Goal: Task Accomplishment & Management: Manage account settings

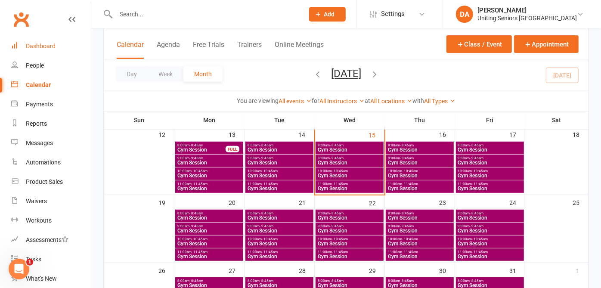
click at [38, 44] on div "Dashboard" at bounding box center [41, 46] width 30 height 7
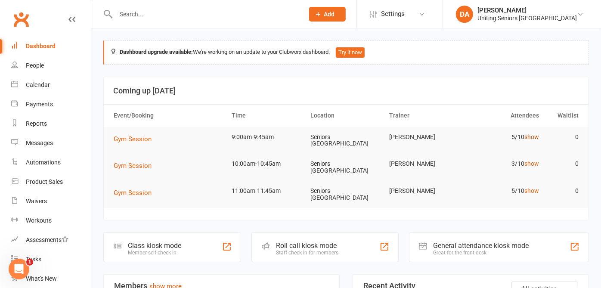
click at [529, 135] on link "show" at bounding box center [532, 137] width 15 height 7
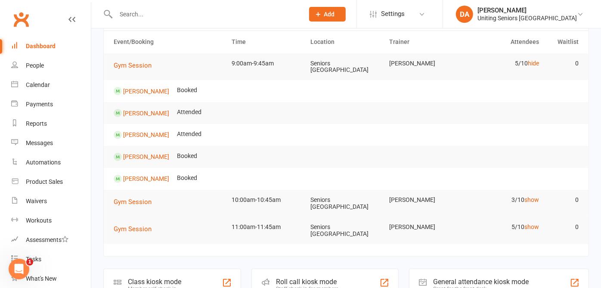
scroll to position [96, 0]
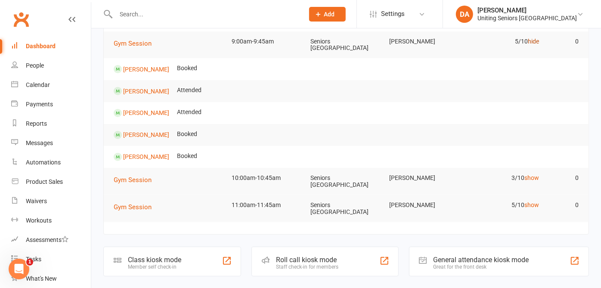
click at [529, 43] on link "hide" at bounding box center [533, 41] width 11 height 7
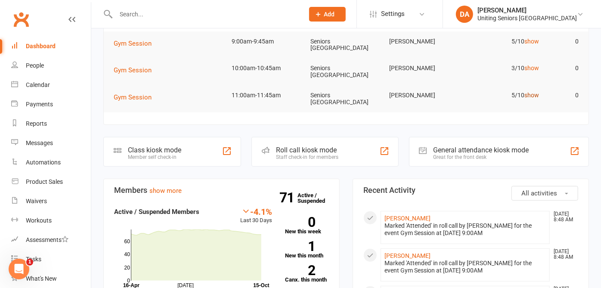
click at [525, 93] on link "show" at bounding box center [532, 95] width 15 height 7
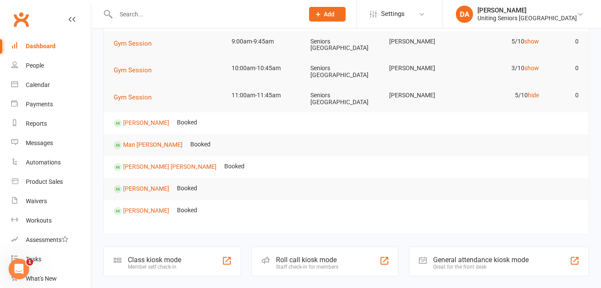
scroll to position [0, 0]
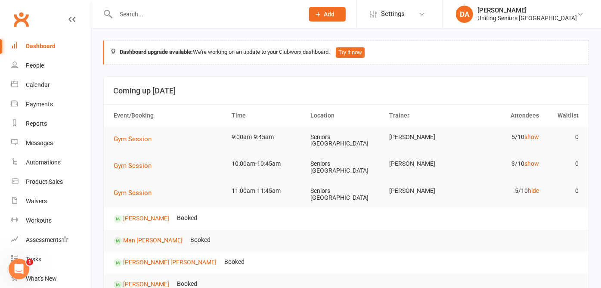
click at [530, 159] on td "3/10 show" at bounding box center [504, 164] width 79 height 20
click at [529, 162] on link "show" at bounding box center [532, 163] width 15 height 7
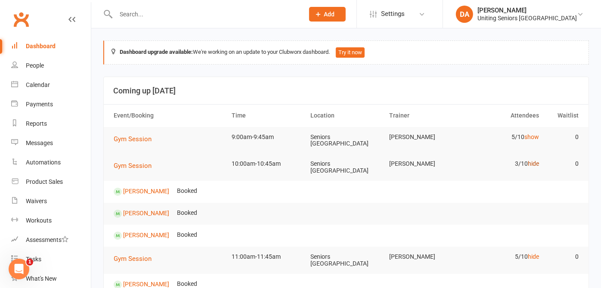
click at [529, 162] on link "hide" at bounding box center [533, 163] width 11 height 7
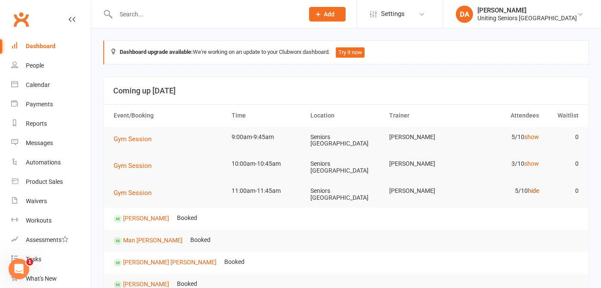
click at [529, 190] on link "hide" at bounding box center [533, 190] width 11 height 7
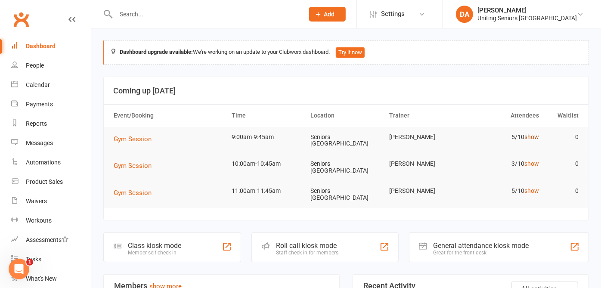
click at [530, 134] on link "show" at bounding box center [532, 137] width 15 height 7
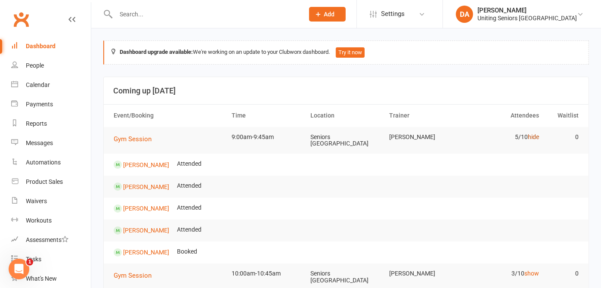
click at [529, 134] on link "hide" at bounding box center [533, 137] width 11 height 7
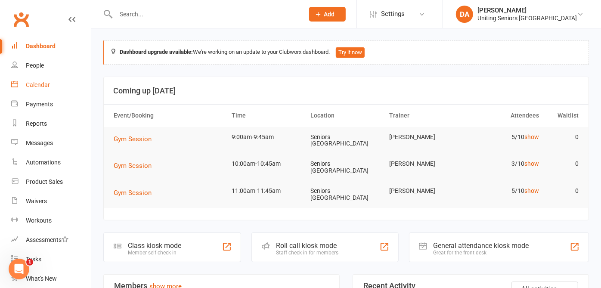
click at [42, 86] on div "Calendar" at bounding box center [38, 84] width 24 height 7
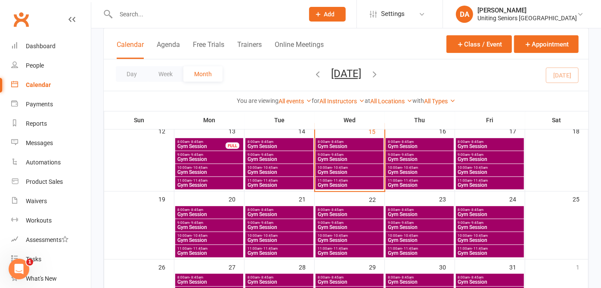
scroll to position [134, 0]
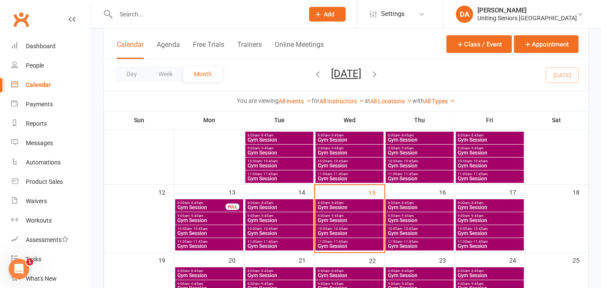
click at [338, 201] on span "- 8:45am" at bounding box center [337, 203] width 14 height 4
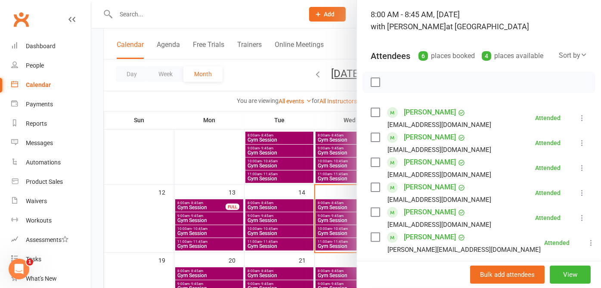
scroll to position [0, 0]
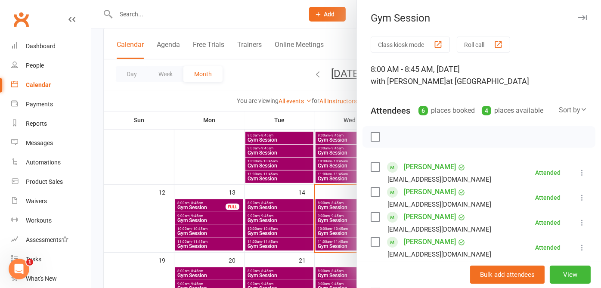
click at [578, 17] on icon "button" at bounding box center [582, 17] width 9 height 5
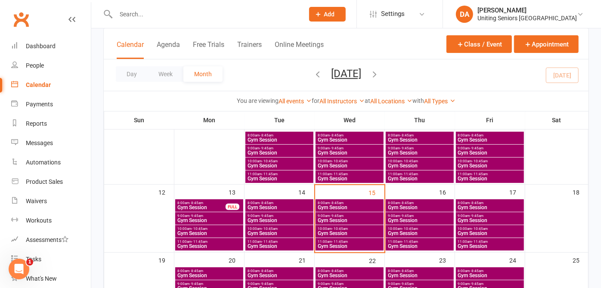
click at [435, 201] on span "8:00am - 8:45am" at bounding box center [420, 203] width 65 height 4
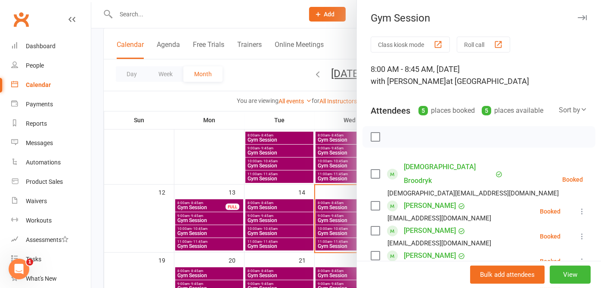
click at [577, 13] on button "button" at bounding box center [582, 17] width 10 height 10
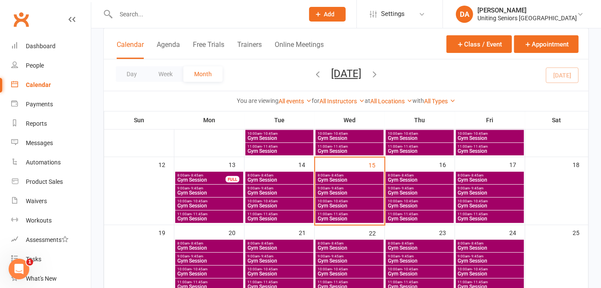
scroll to position [181, 0]
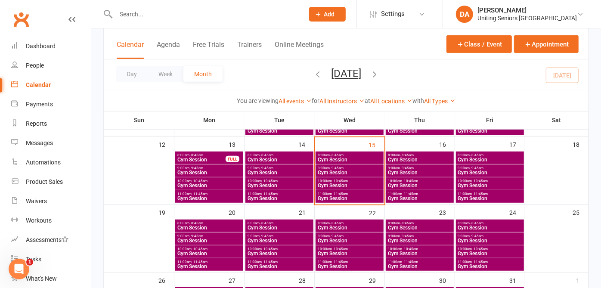
click at [205, 251] on span "Gym Session" at bounding box center [209, 253] width 65 height 5
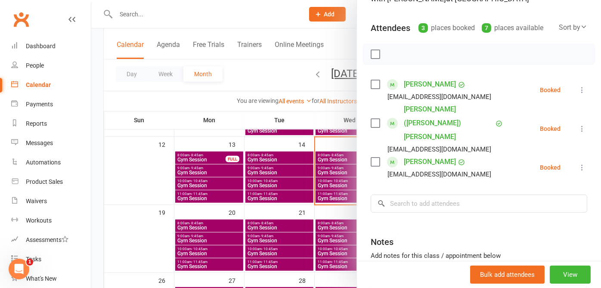
scroll to position [96, 0]
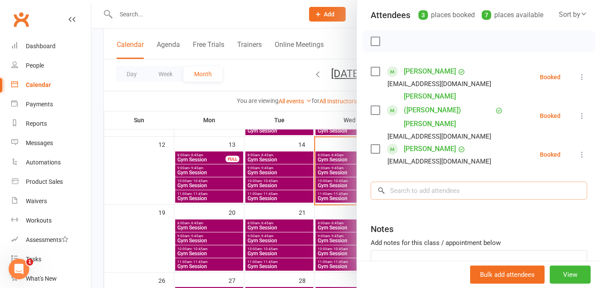
click at [392, 182] on input "search" at bounding box center [479, 191] width 217 height 18
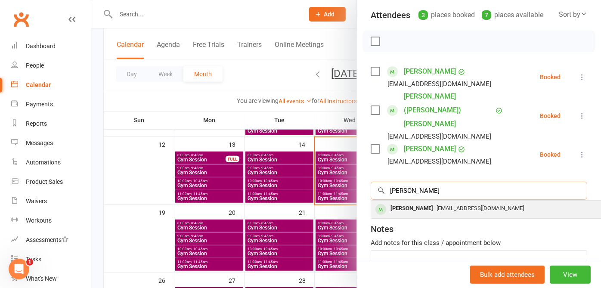
type input "Heather page"
click at [397, 202] on div "[PERSON_NAME]" at bounding box center [412, 208] width 50 height 12
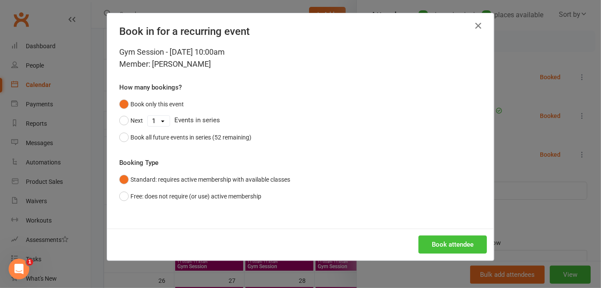
click at [448, 246] on button "Book attendee" at bounding box center [453, 245] width 68 height 18
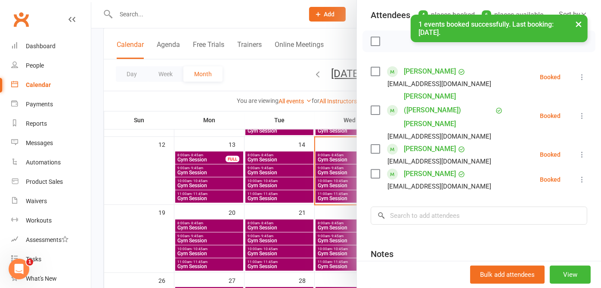
click at [577, 21] on button "×" at bounding box center [579, 24] width 16 height 19
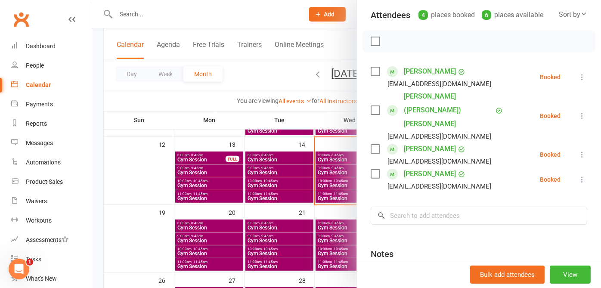
click at [581, 14] on icon at bounding box center [584, 13] width 7 height 7
click at [576, 13] on div "Class kiosk mode Roll call 10:00 AM - 10:45 AM, Monday, October, 20, 2025 with …" at bounding box center [479, 144] width 244 height 406
click at [46, 47] on div "Dashboard" at bounding box center [41, 46] width 30 height 7
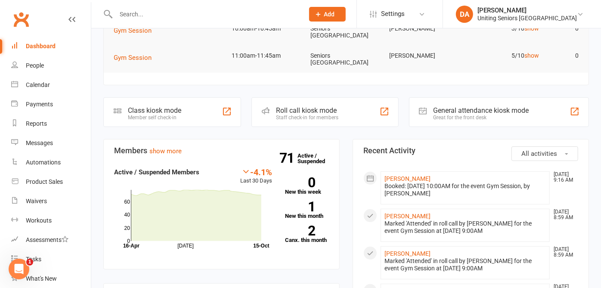
scroll to position [48, 0]
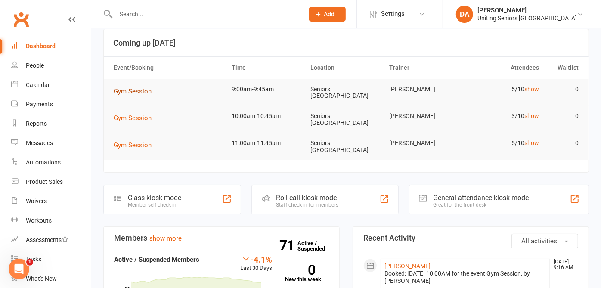
click at [141, 90] on span "Gym Session" at bounding box center [133, 91] width 38 height 8
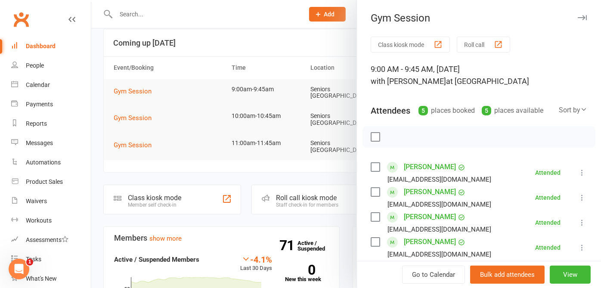
scroll to position [96, 0]
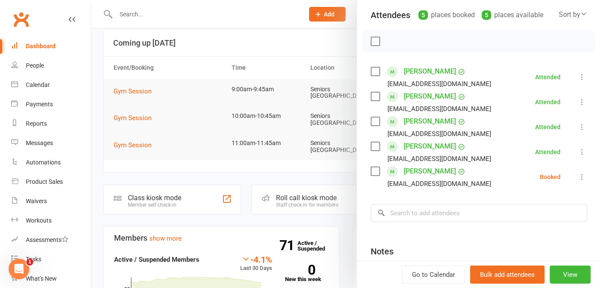
click at [578, 175] on icon at bounding box center [582, 177] width 9 height 9
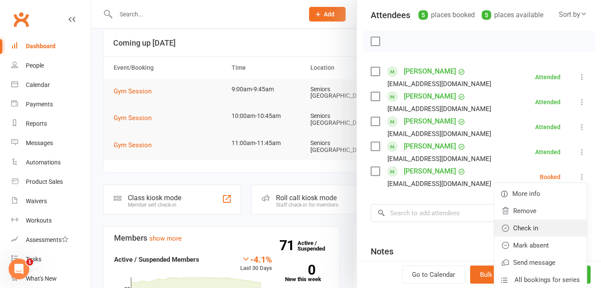
click at [534, 228] on link "Check in" at bounding box center [540, 228] width 93 height 17
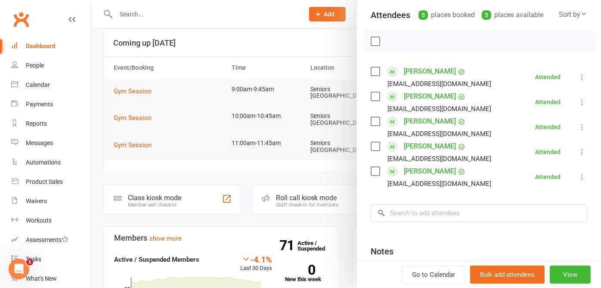
scroll to position [0, 0]
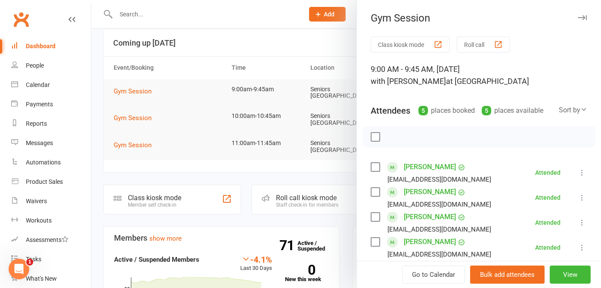
click at [577, 13] on button "button" at bounding box center [582, 17] width 10 height 10
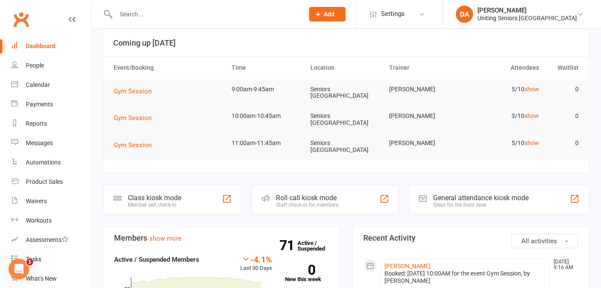
click at [36, 44] on div "Dashboard" at bounding box center [41, 46] width 30 height 7
click at [528, 113] on link "show" at bounding box center [532, 115] width 15 height 7
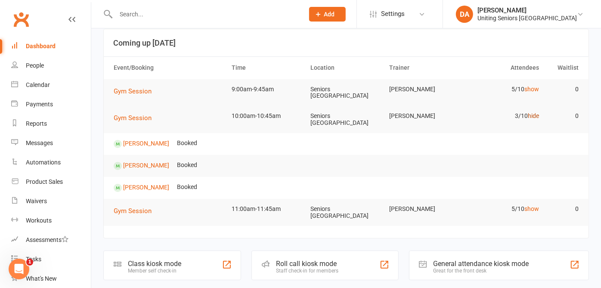
click at [530, 114] on link "hide" at bounding box center [533, 115] width 11 height 7
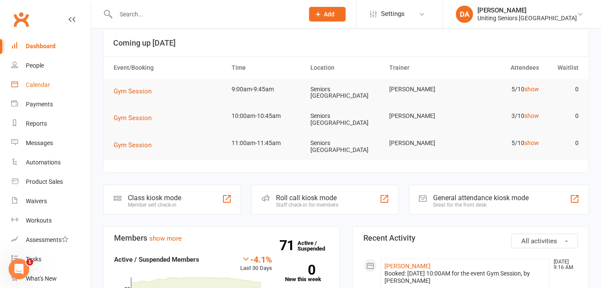
click at [54, 83] on link "Calendar" at bounding box center [51, 84] width 80 height 19
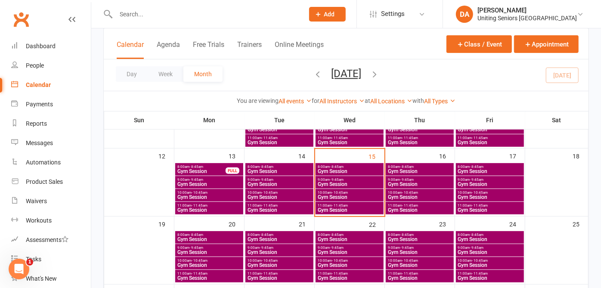
scroll to position [191, 0]
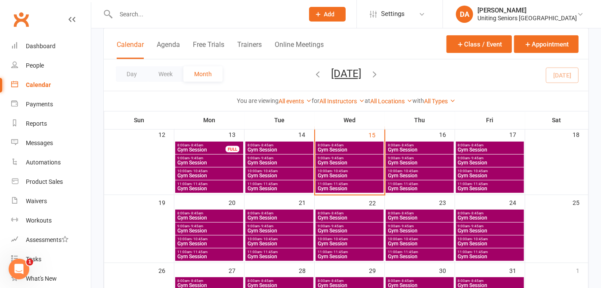
click at [350, 186] on span "Gym Session" at bounding box center [349, 188] width 65 height 5
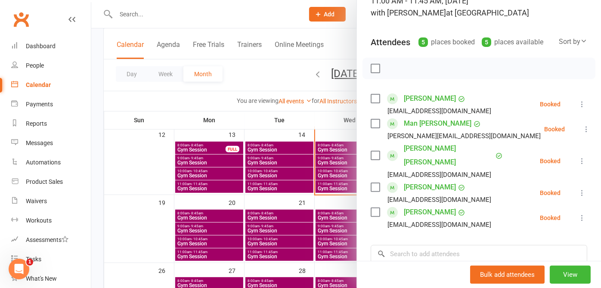
scroll to position [48, 0]
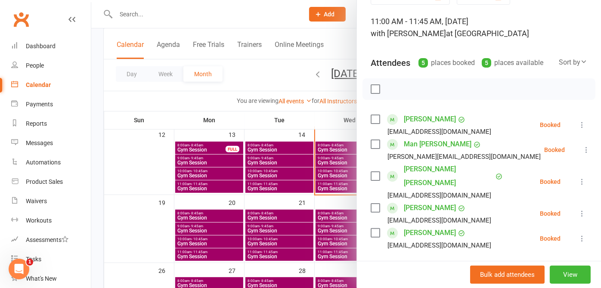
click at [242, 63] on div at bounding box center [346, 144] width 510 height 288
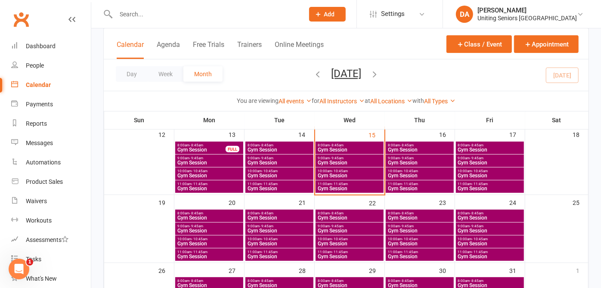
click at [273, 254] on span "Gym Session" at bounding box center [279, 256] width 65 height 5
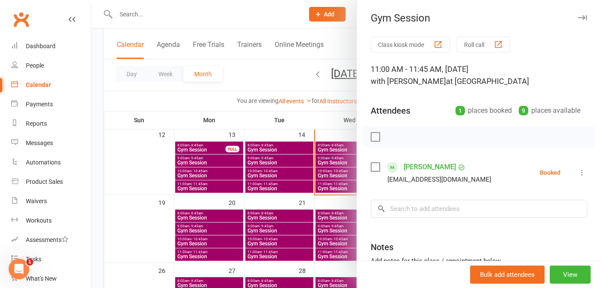
click at [577, 14] on button "button" at bounding box center [582, 17] width 10 height 10
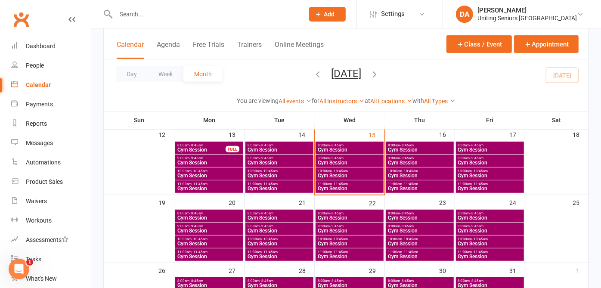
click at [464, 254] on span "Gym Session" at bounding box center [490, 256] width 65 height 5
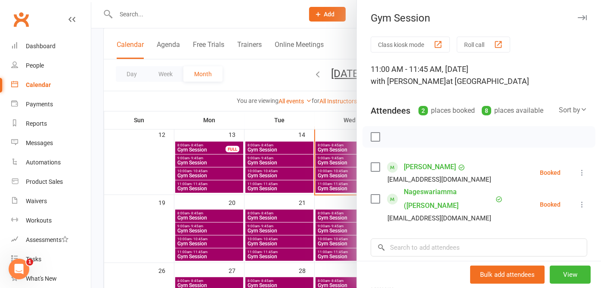
click at [577, 15] on button "button" at bounding box center [582, 17] width 10 height 10
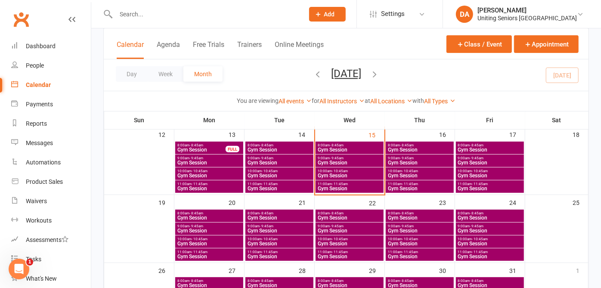
click at [405, 255] on span "Gym Session" at bounding box center [420, 256] width 65 height 5
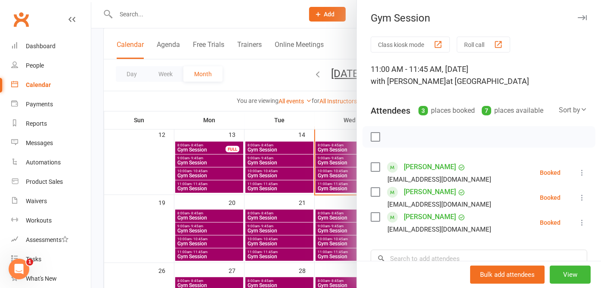
click at [578, 17] on icon "button" at bounding box center [582, 17] width 9 height 5
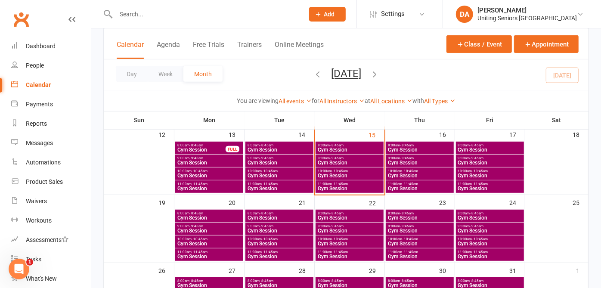
click at [336, 257] on span "Gym Session" at bounding box center [349, 256] width 65 height 5
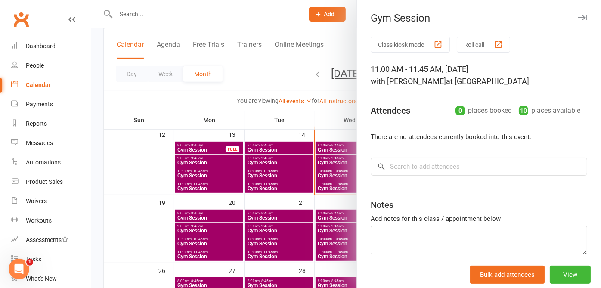
click at [577, 18] on button "button" at bounding box center [582, 17] width 10 height 10
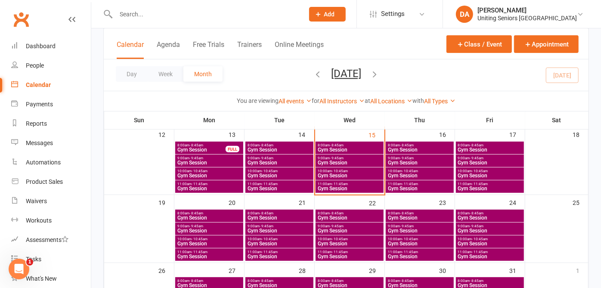
click at [188, 255] on span "Gym Session" at bounding box center [209, 256] width 65 height 5
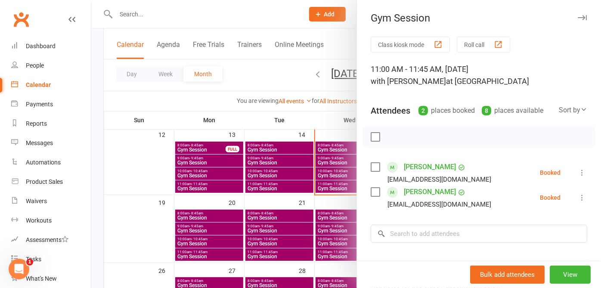
click at [578, 19] on icon "button" at bounding box center [582, 17] width 9 height 5
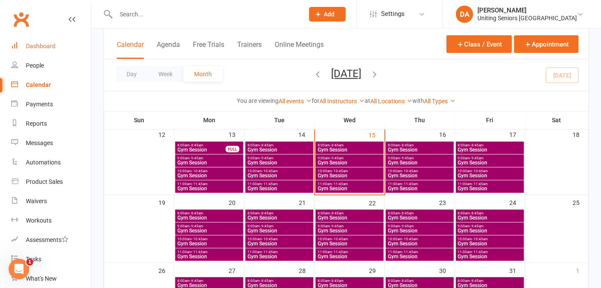
click at [43, 49] on div "Dashboard" at bounding box center [41, 46] width 30 height 7
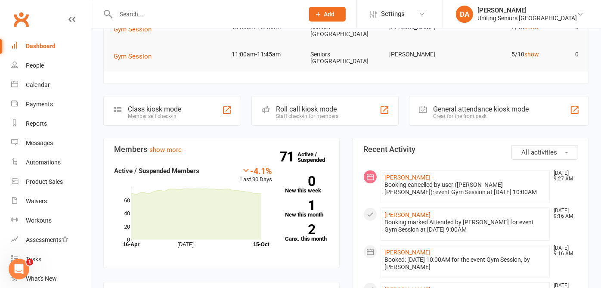
scroll to position [48, 0]
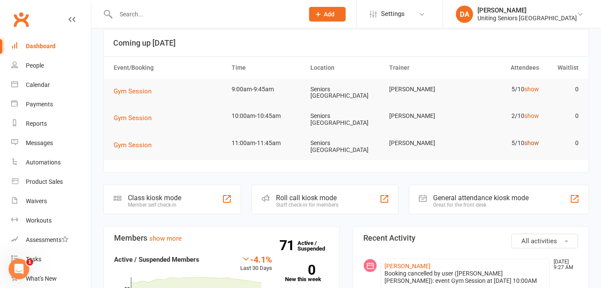
click at [530, 140] on link "show" at bounding box center [532, 143] width 15 height 7
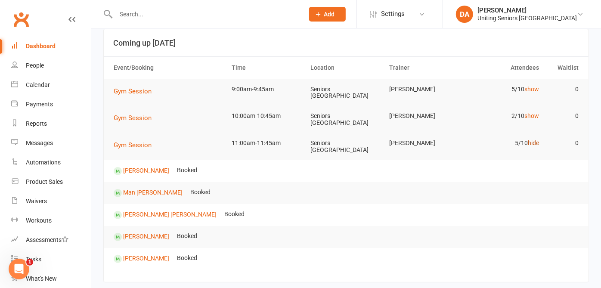
click at [528, 143] on link "hide" at bounding box center [533, 143] width 11 height 7
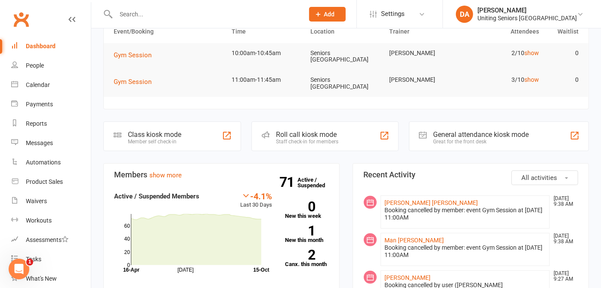
scroll to position [143, 0]
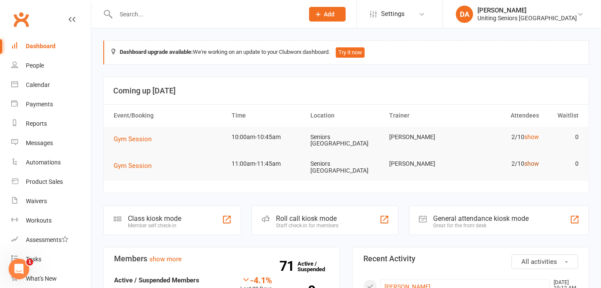
click at [533, 165] on link "show" at bounding box center [532, 163] width 15 height 7
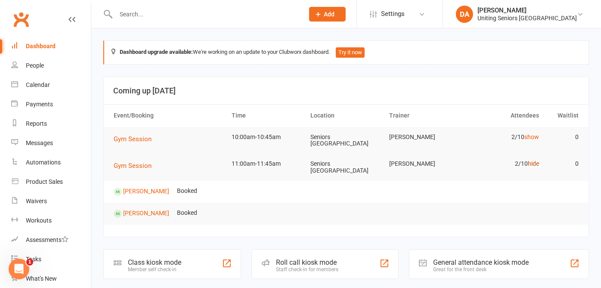
click at [533, 165] on link "hide" at bounding box center [533, 163] width 11 height 7
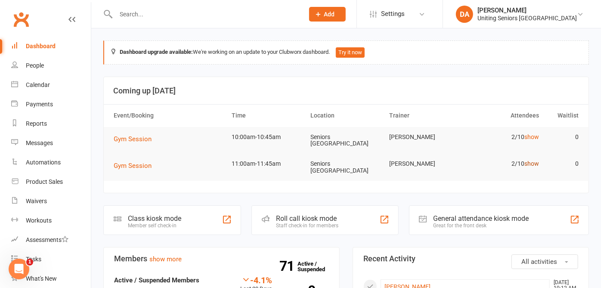
click at [533, 165] on link "show" at bounding box center [532, 163] width 15 height 7
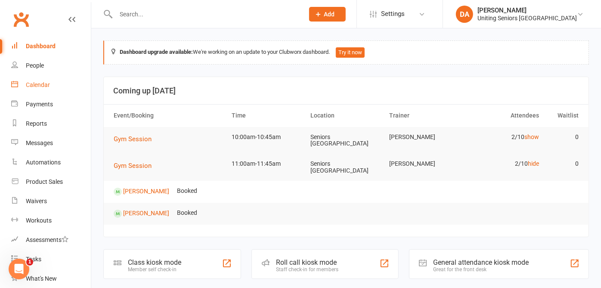
click at [42, 83] on div "Calendar" at bounding box center [38, 84] width 24 height 7
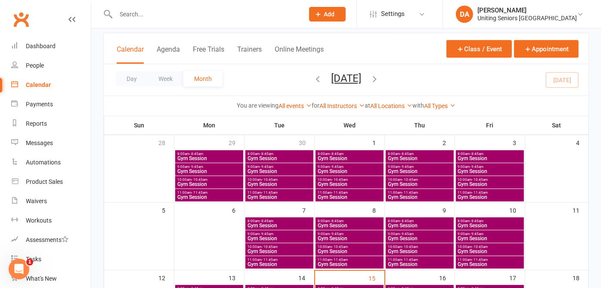
scroll to position [143, 0]
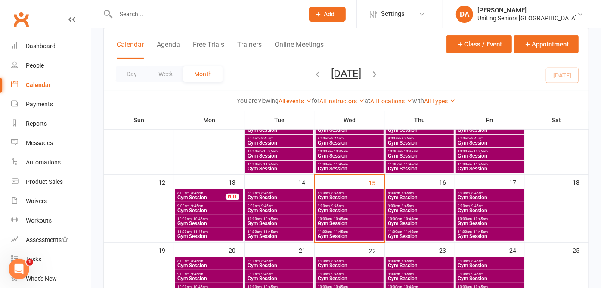
click at [409, 235] on span "Gym Session" at bounding box center [420, 236] width 65 height 5
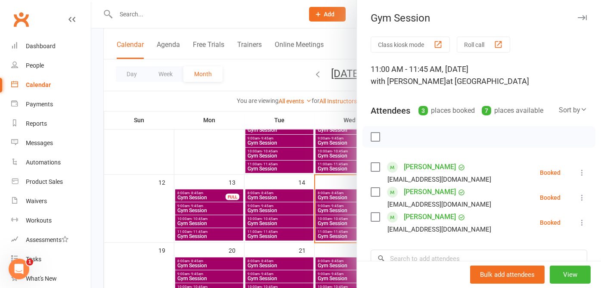
click at [578, 15] on icon "button" at bounding box center [582, 17] width 9 height 5
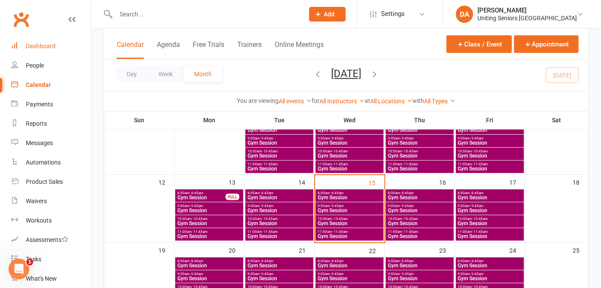
click at [43, 43] on div "Dashboard" at bounding box center [41, 46] width 30 height 7
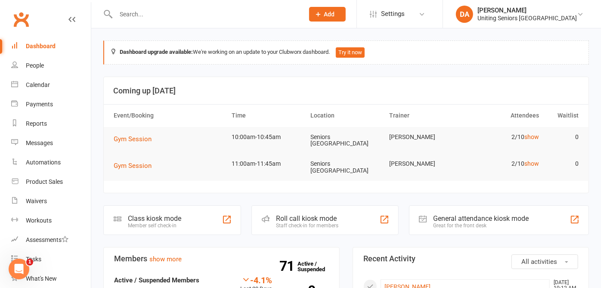
click at [162, 17] on input "text" at bounding box center [205, 14] width 185 height 12
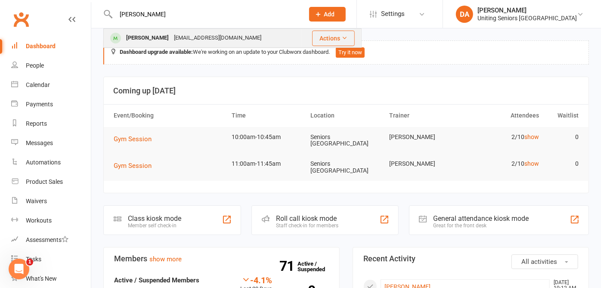
type input "[PERSON_NAME]"
click at [155, 31] on div "Helen Sealy helensealy@hotmail.com" at bounding box center [202, 38] width 197 height 18
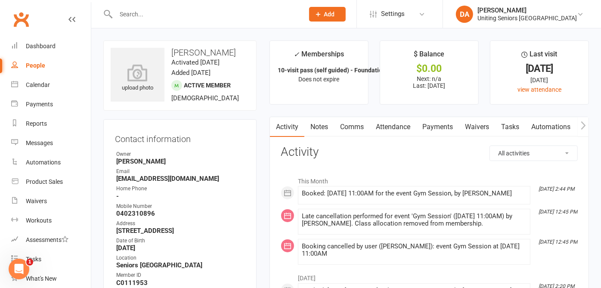
click at [360, 128] on link "Comms" at bounding box center [352, 127] width 36 height 20
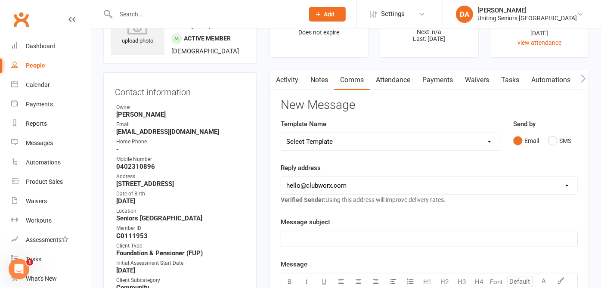
scroll to position [48, 0]
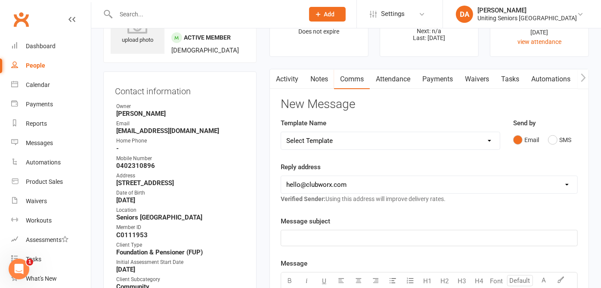
click at [364, 140] on select "Select Template [Email] Christmas Closure [Email] Christmas Closure (1) [Email]…" at bounding box center [390, 140] width 219 height 17
select select "9"
click at [281, 132] on select "Select Template [Email] Christmas Closure [Email] Christmas Closure (1) [Email]…" at bounding box center [390, 140] width 219 height 17
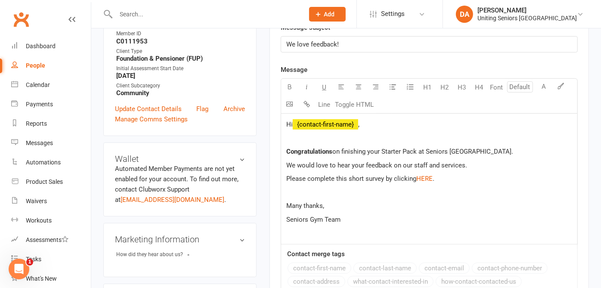
scroll to position [96, 0]
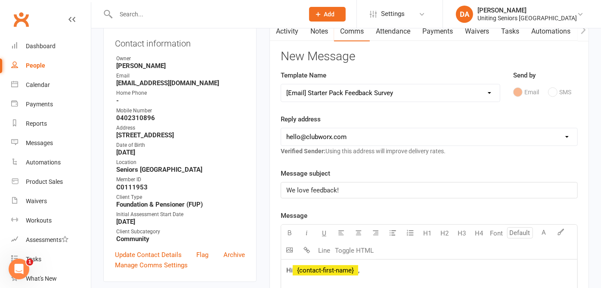
click at [367, 92] on select "Select Template [Email] Christmas Closure [Email] Christmas Closure (1) [Email]…" at bounding box center [390, 92] width 219 height 17
click at [50, 49] on div "Dashboard" at bounding box center [41, 46] width 30 height 7
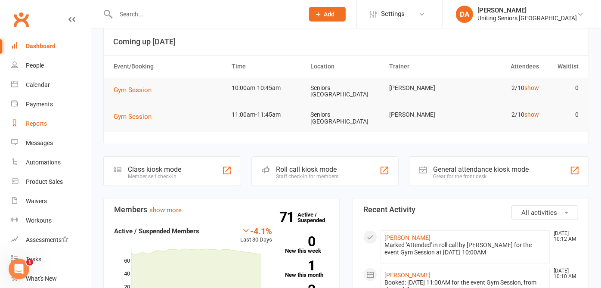
scroll to position [48, 0]
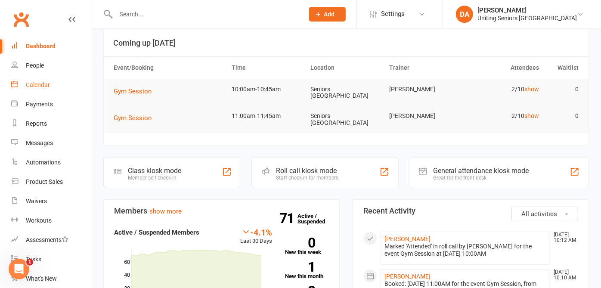
click at [44, 85] on div "Calendar" at bounding box center [38, 84] width 24 height 7
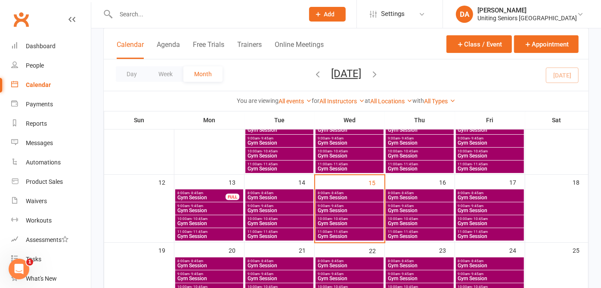
scroll to position [191, 0]
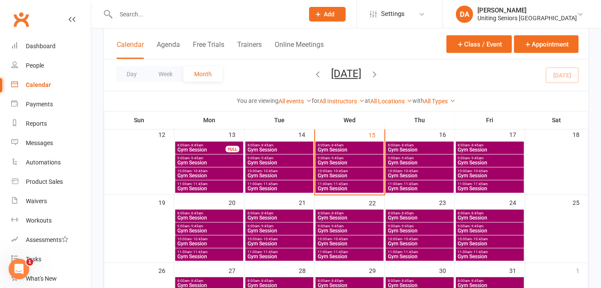
click at [345, 250] on span "- 11:45am" at bounding box center [340, 252] width 16 height 4
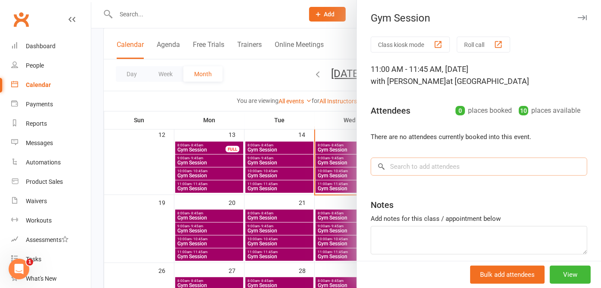
click at [429, 158] on input "search" at bounding box center [479, 167] width 217 height 18
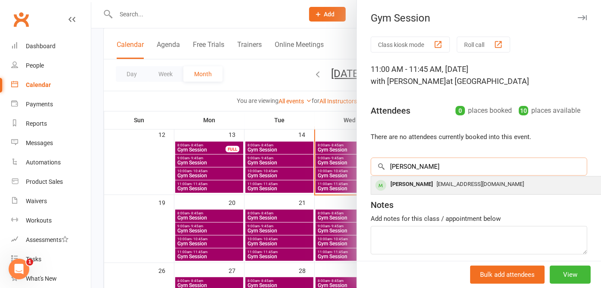
type input "[PERSON_NAME]"
click at [413, 181] on div "[PERSON_NAME]" at bounding box center [412, 184] width 50 height 12
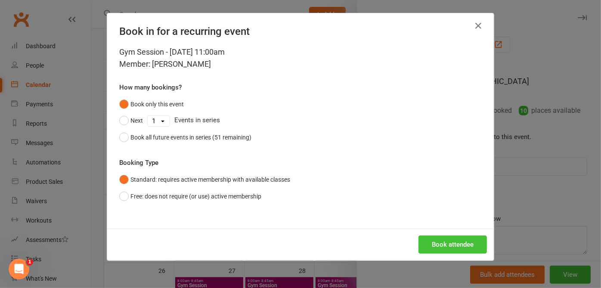
click at [428, 248] on button "Book attendee" at bounding box center [453, 245] width 68 height 18
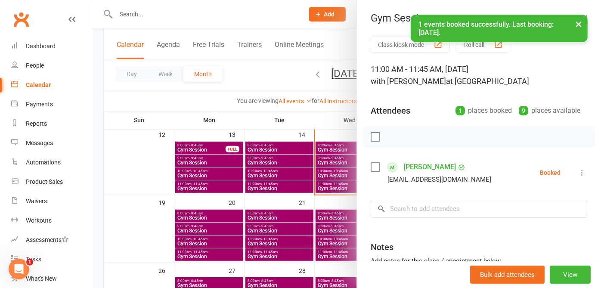
click at [574, 25] on button "×" at bounding box center [579, 24] width 16 height 19
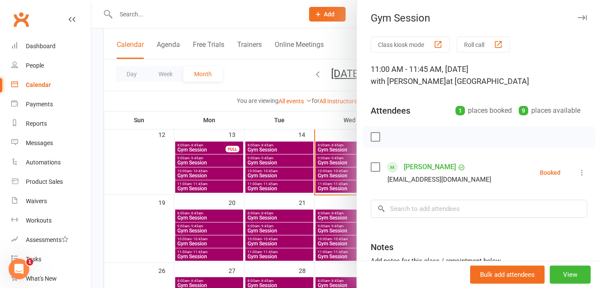
click at [577, 13] on button "button" at bounding box center [582, 17] width 10 height 10
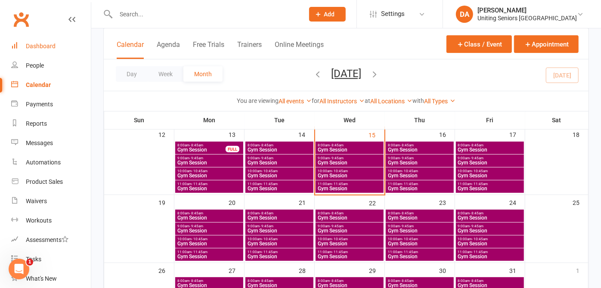
click at [23, 49] on link "Dashboard" at bounding box center [51, 46] width 80 height 19
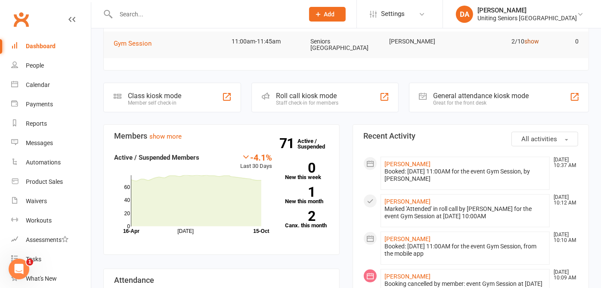
click at [527, 40] on link "show" at bounding box center [532, 41] width 15 height 7
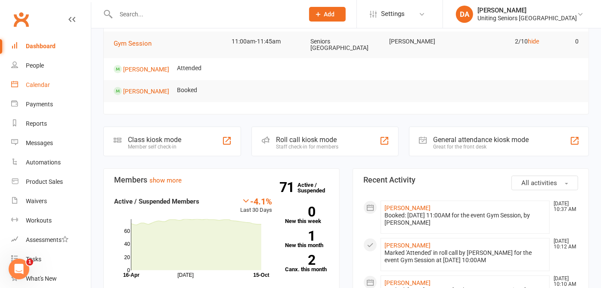
click at [41, 84] on div "Calendar" at bounding box center [38, 84] width 24 height 7
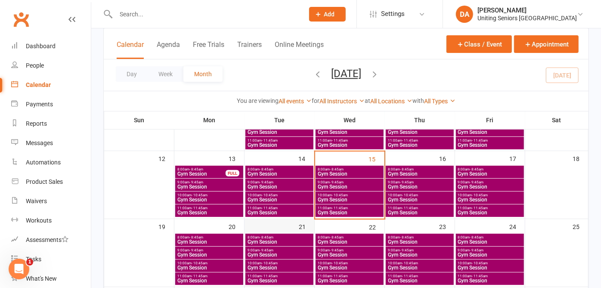
scroll to position [191, 0]
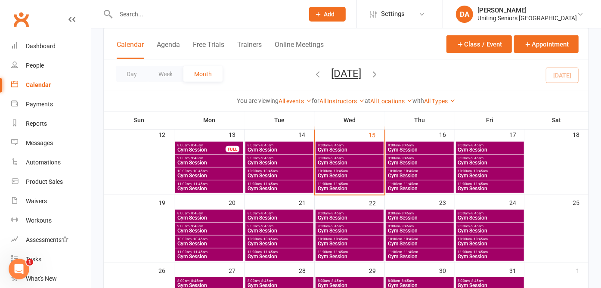
click at [275, 254] on span "Gym Session" at bounding box center [279, 256] width 65 height 5
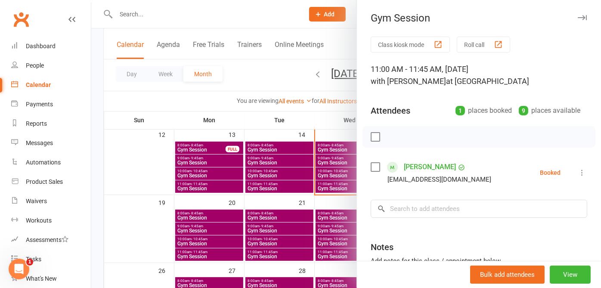
click at [561, 16] on div "Gym Session" at bounding box center [479, 18] width 244 height 12
click at [578, 17] on icon "button" at bounding box center [582, 17] width 9 height 5
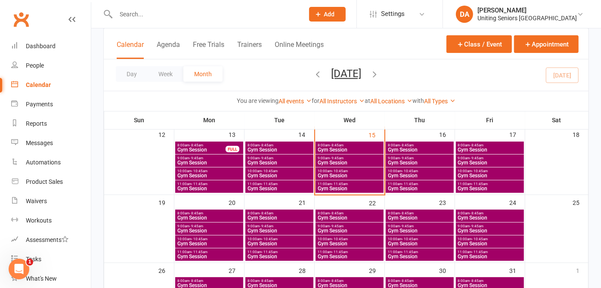
click at [447, 255] on span "Gym Session" at bounding box center [420, 256] width 65 height 5
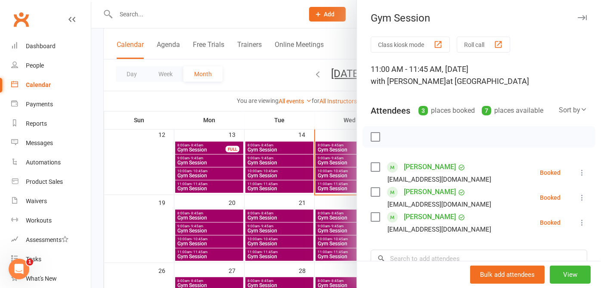
click at [561, 16] on div "Gym Session" at bounding box center [479, 18] width 244 height 12
click at [416, 259] on input "search" at bounding box center [479, 259] width 217 height 18
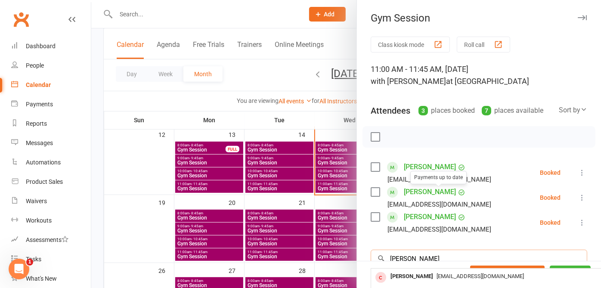
scroll to position [135, 0]
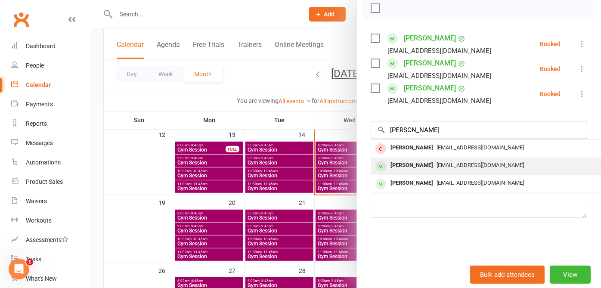
type input "[PERSON_NAME]"
click at [450, 162] on span "[EMAIL_ADDRESS][DOMAIN_NAME]" at bounding box center [480, 165] width 87 height 6
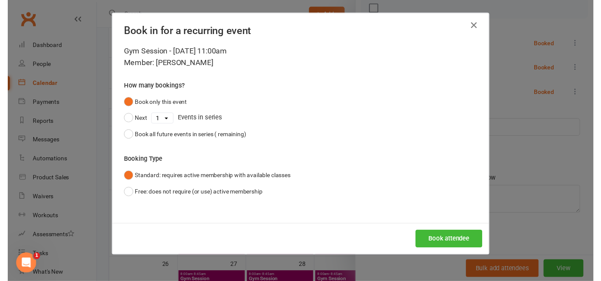
scroll to position [127, 0]
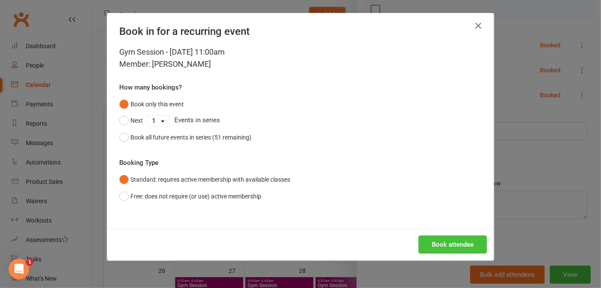
click at [440, 240] on button "Book attendee" at bounding box center [453, 245] width 68 height 18
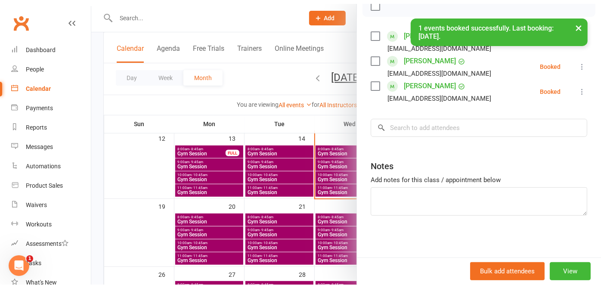
scroll to position [135, 0]
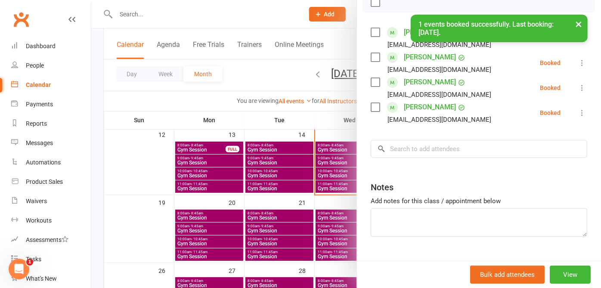
drag, startPoint x: 576, startPoint y: 24, endPoint x: 571, endPoint y: 38, distance: 15.0
click at [577, 24] on button "×" at bounding box center [579, 24] width 16 height 19
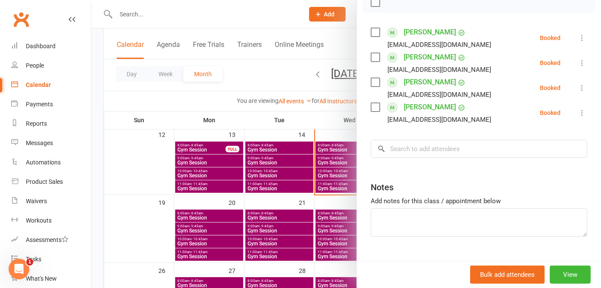
scroll to position [0, 0]
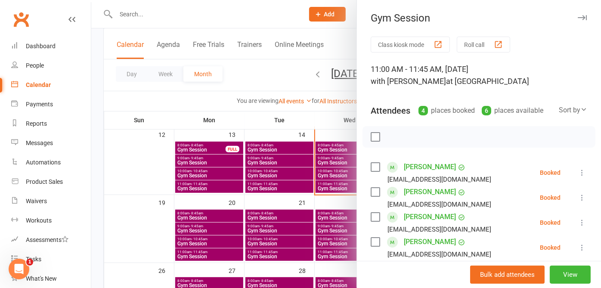
click at [578, 19] on icon "button" at bounding box center [582, 17] width 9 height 5
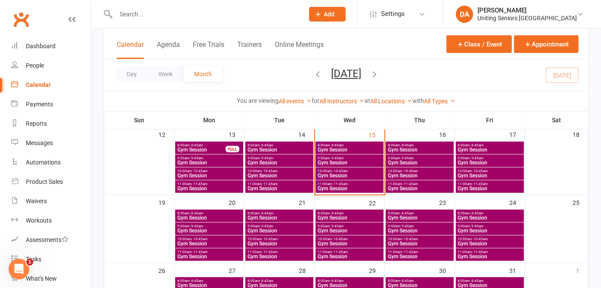
click at [300, 251] on span "11:00am - 11:45am" at bounding box center [279, 252] width 65 height 4
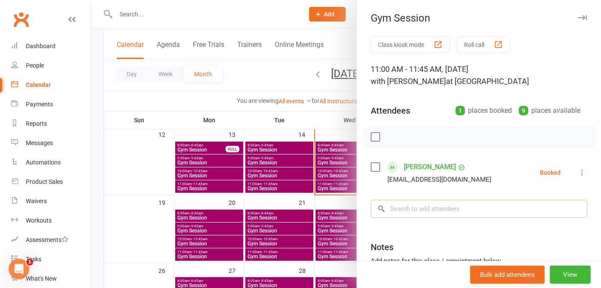
click at [411, 217] on input "search" at bounding box center [479, 209] width 217 height 18
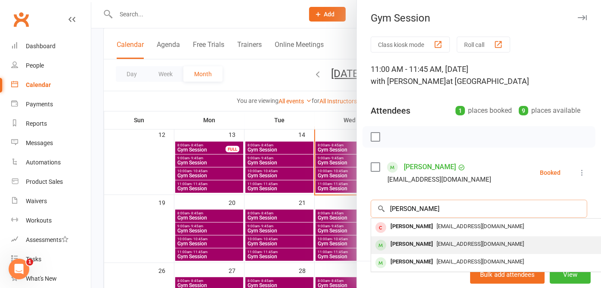
type input "[PERSON_NAME]"
click at [418, 242] on div "[PERSON_NAME]" at bounding box center [412, 244] width 50 height 12
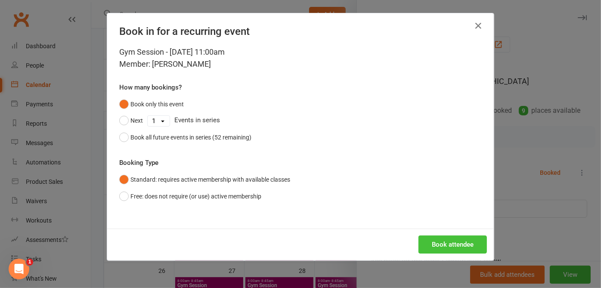
click at [439, 237] on button "Book attendee" at bounding box center [453, 245] width 68 height 18
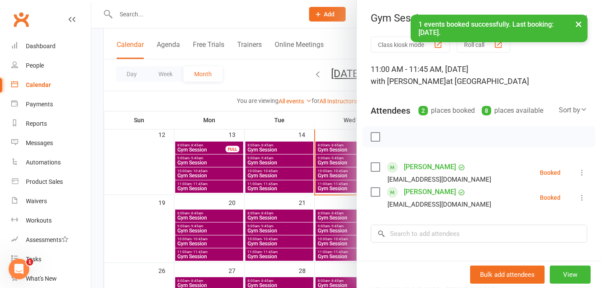
click at [580, 22] on button "×" at bounding box center [579, 24] width 16 height 19
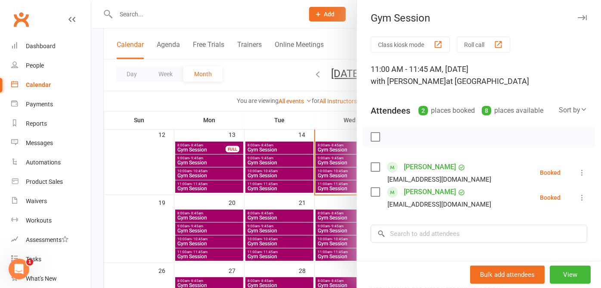
click at [578, 16] on icon "button" at bounding box center [582, 17] width 9 height 5
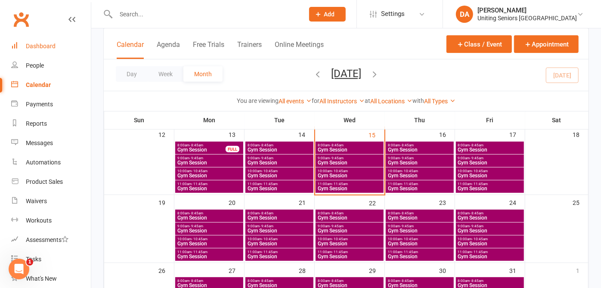
click at [32, 48] on div "Dashboard" at bounding box center [41, 46] width 30 height 7
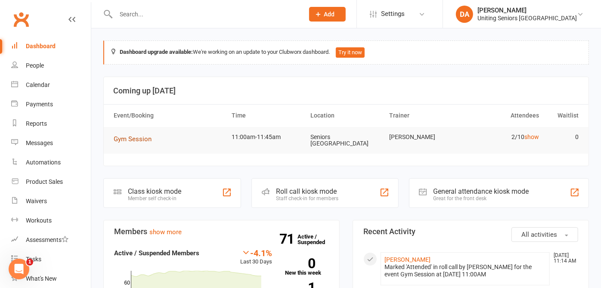
click at [141, 137] on span "Gym Session" at bounding box center [133, 139] width 38 height 8
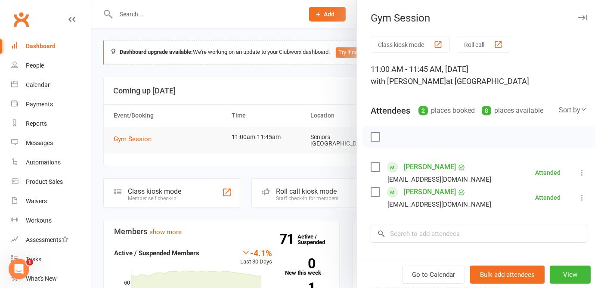
click at [578, 18] on icon "button" at bounding box center [582, 17] width 9 height 5
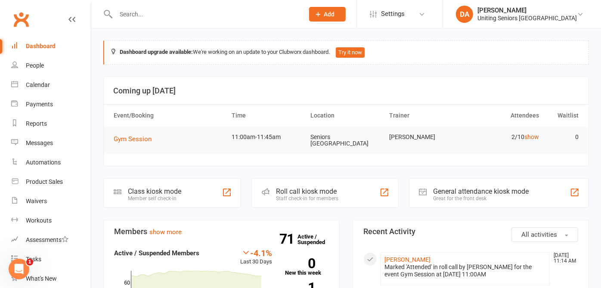
click at [140, 16] on input "text" at bounding box center [205, 14] width 185 height 12
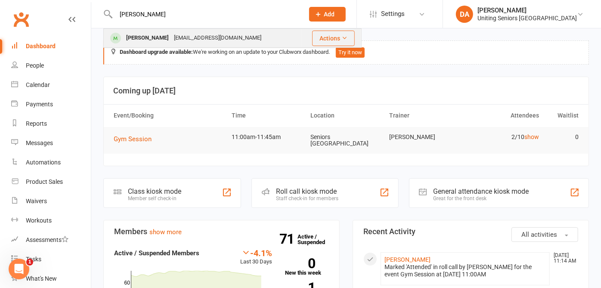
type input "[PERSON_NAME]"
click at [138, 35] on div "[PERSON_NAME]" at bounding box center [148, 38] width 48 height 12
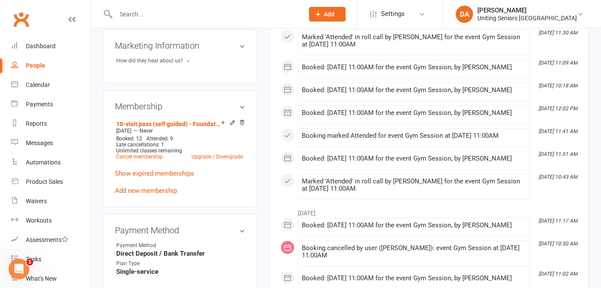
scroll to position [382, 0]
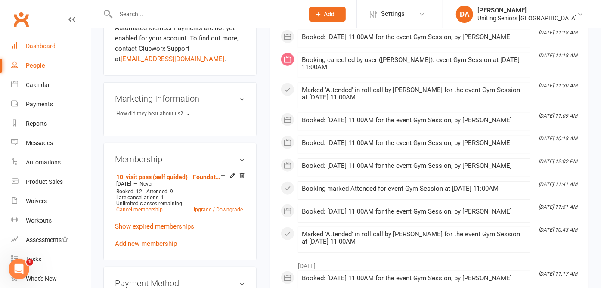
click at [51, 43] on div "Dashboard" at bounding box center [41, 46] width 30 height 7
